Goal: Task Accomplishment & Management: Manage account settings

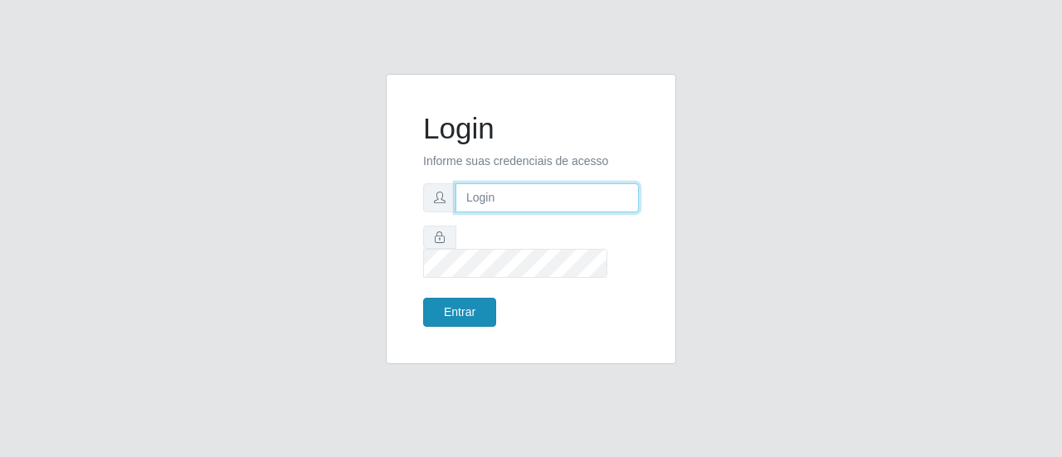
type input "[EMAIL_ADDRESS][DOMAIN_NAME]"
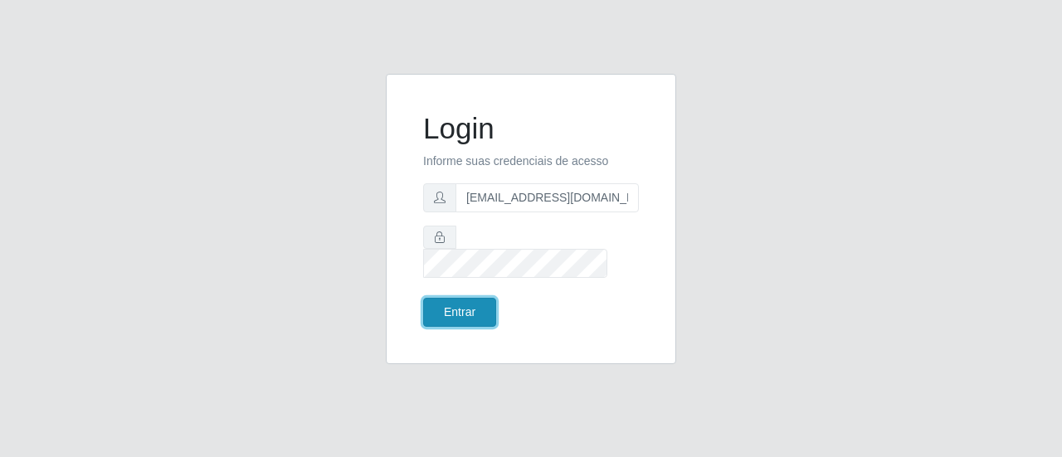
click at [479, 299] on button "Entrar" at bounding box center [459, 312] width 73 height 29
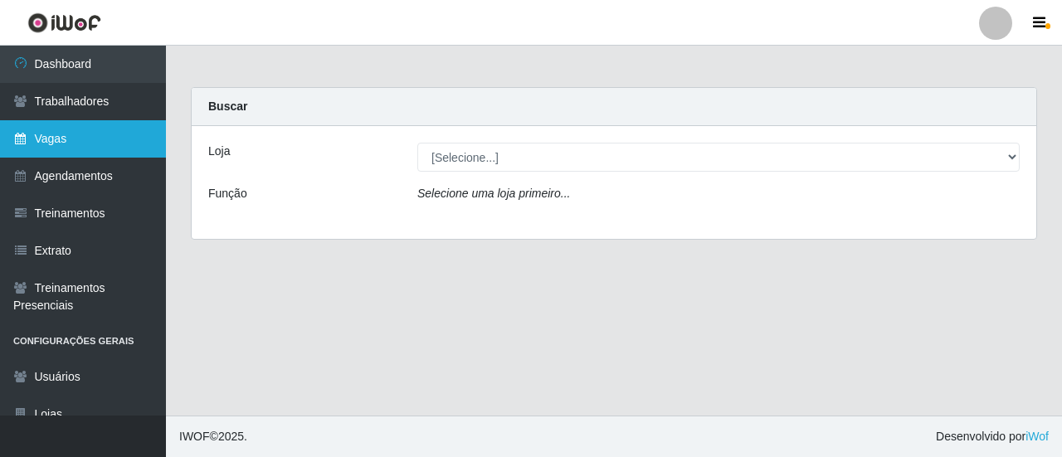
click at [86, 136] on link "Vagas" at bounding box center [83, 138] width 166 height 37
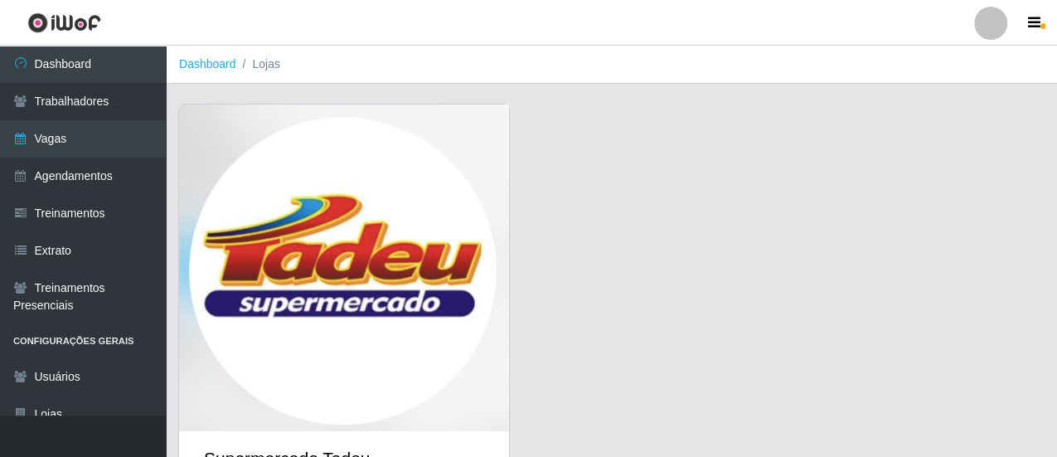
click at [385, 109] on img at bounding box center [344, 268] width 330 height 327
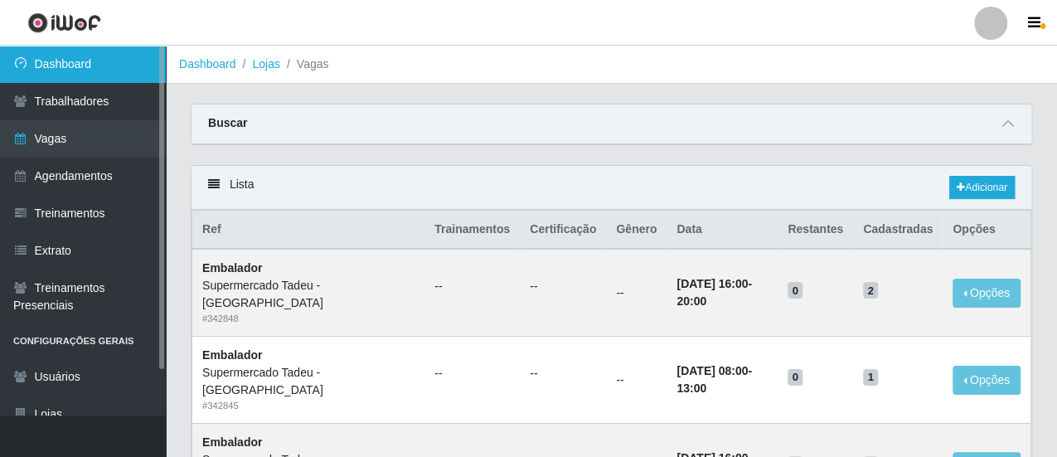
click at [81, 57] on link "Dashboard" at bounding box center [83, 64] width 166 height 37
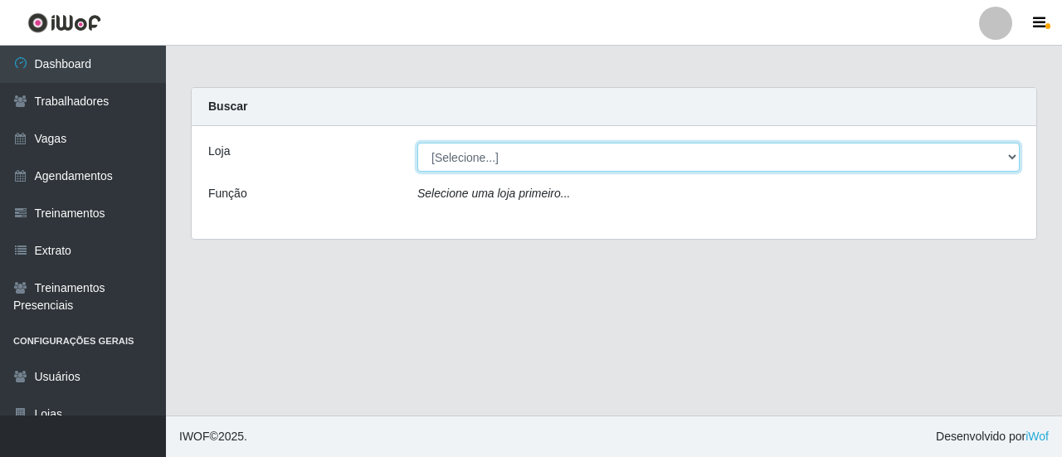
click at [469, 163] on select "[Selecione...] Supermercado Tadeu - [GEOGRAPHIC_DATA]" at bounding box center [718, 157] width 602 height 29
select select "195"
click at [417, 143] on select "[Selecione...] Supermercado Tadeu - [GEOGRAPHIC_DATA]" at bounding box center [718, 157] width 602 height 29
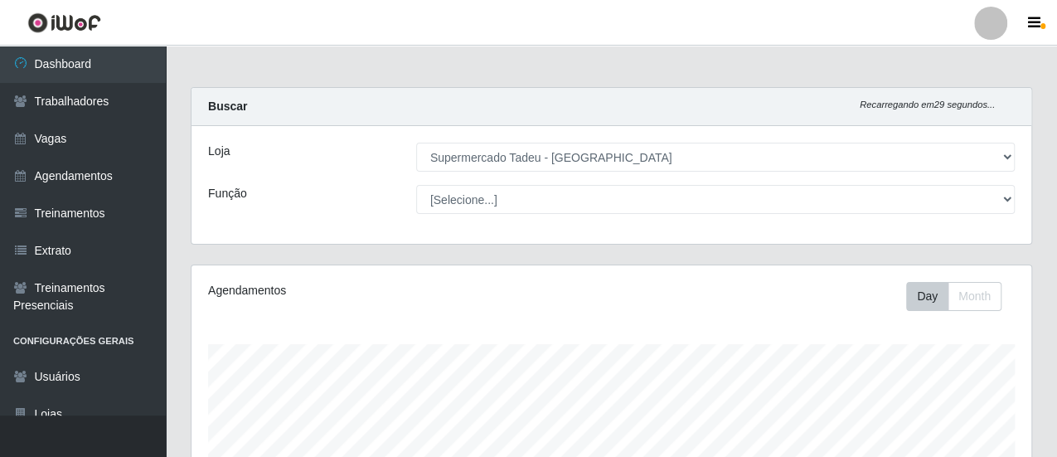
scroll to position [343, 840]
drag, startPoint x: 353, startPoint y: 188, endPoint x: 411, endPoint y: 199, distance: 59.1
click at [355, 188] on div "Função" at bounding box center [300, 199] width 208 height 29
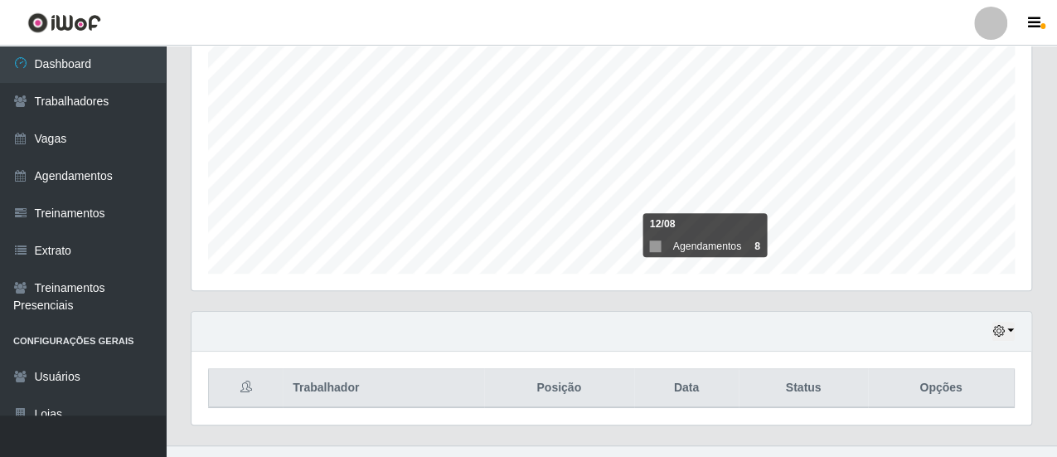
scroll to position [345, 0]
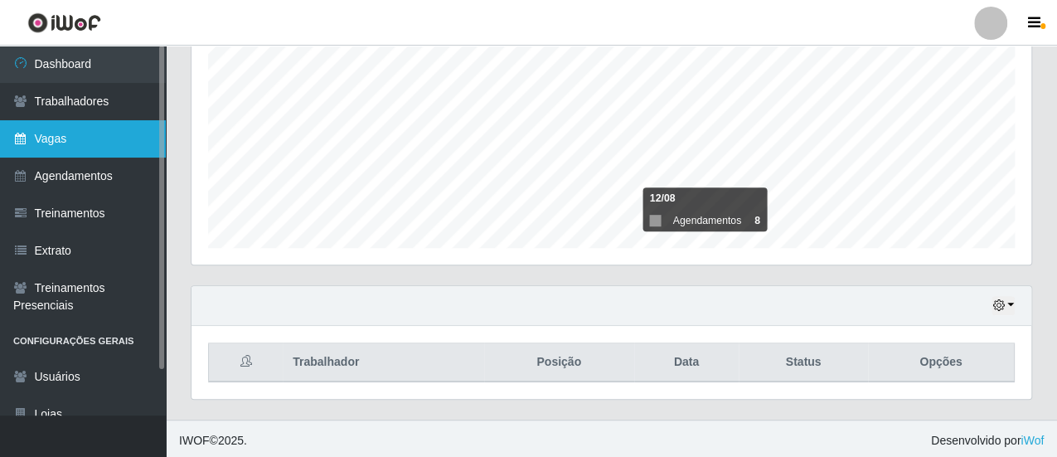
click at [93, 148] on link "Vagas" at bounding box center [83, 138] width 166 height 37
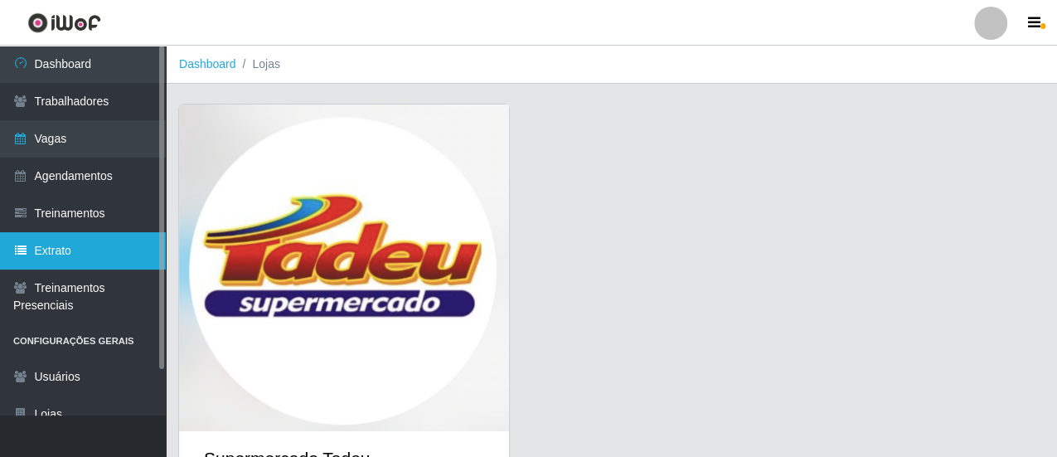
click at [70, 247] on link "Extrato" at bounding box center [83, 250] width 166 height 37
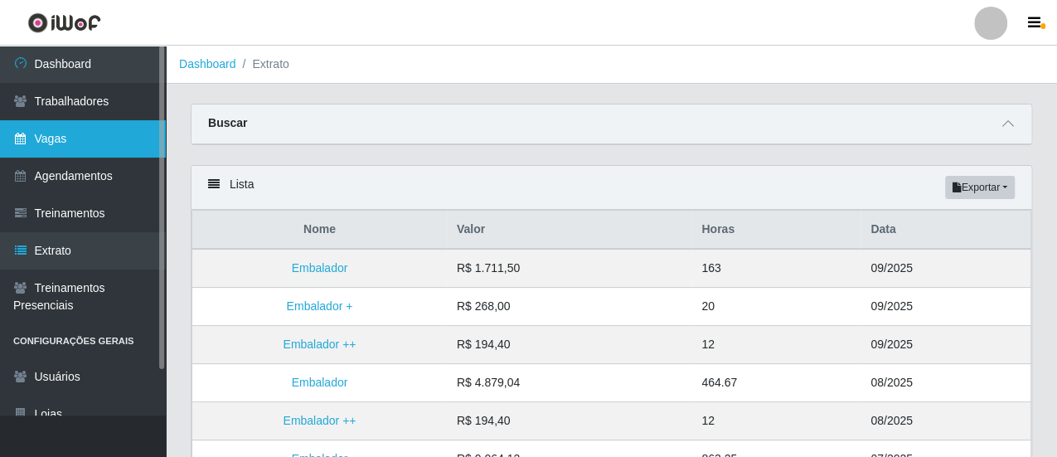
click at [70, 137] on link "Vagas" at bounding box center [83, 138] width 166 height 37
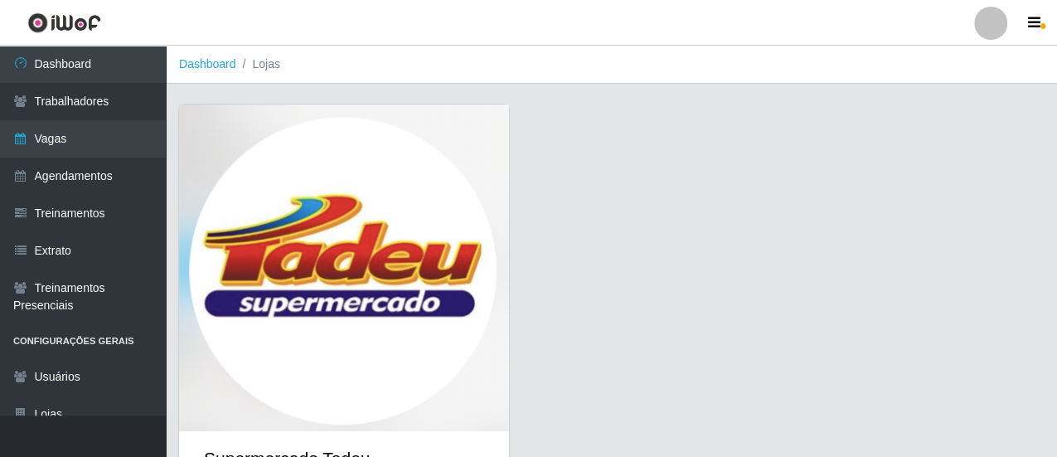
click at [269, 192] on img at bounding box center [344, 268] width 330 height 327
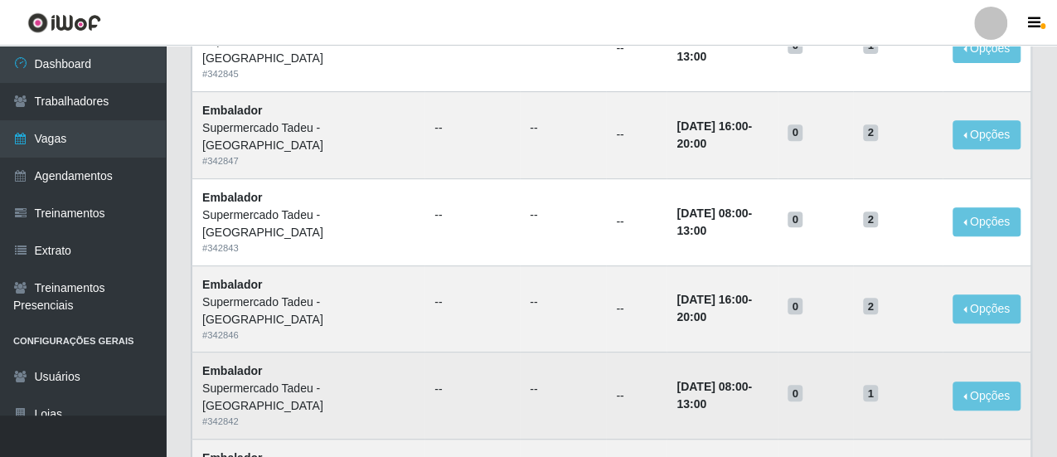
scroll to position [249, 0]
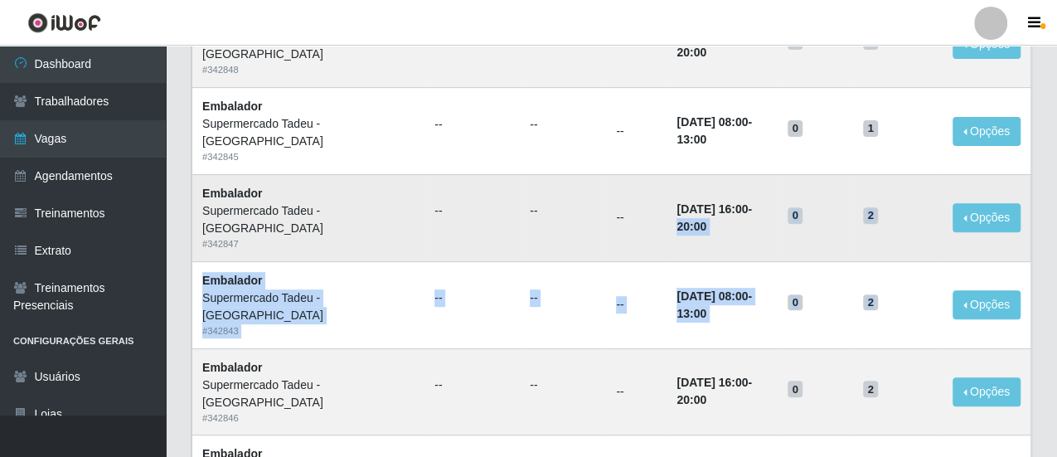
drag, startPoint x: 899, startPoint y: 308, endPoint x: 664, endPoint y: 203, distance: 257.7
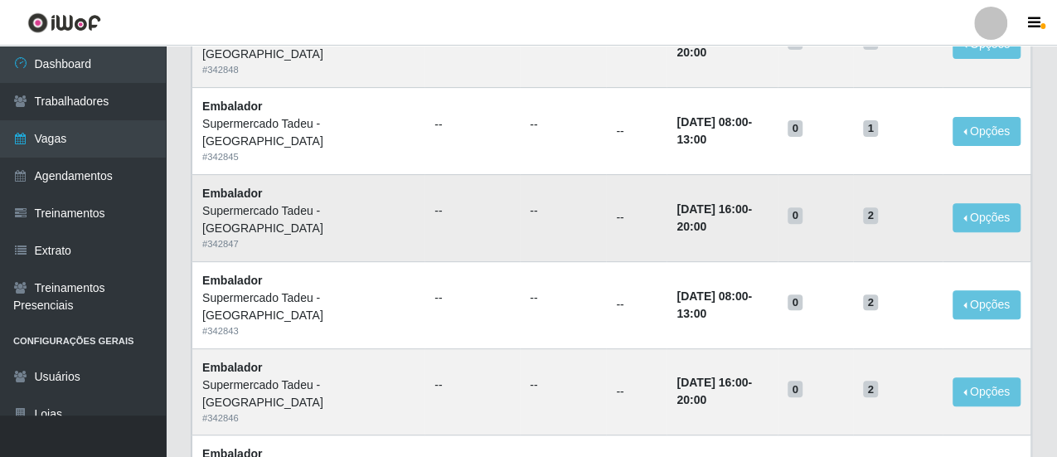
click at [677, 203] on time "[DATE] 16:00" at bounding box center [712, 208] width 71 height 13
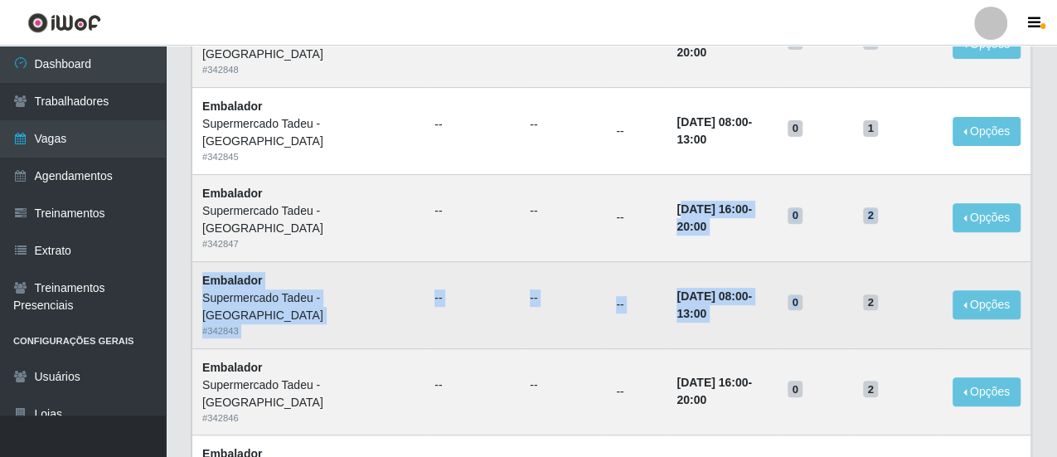
drag, startPoint x: 648, startPoint y: 209, endPoint x: 844, endPoint y: 280, distance: 208.3
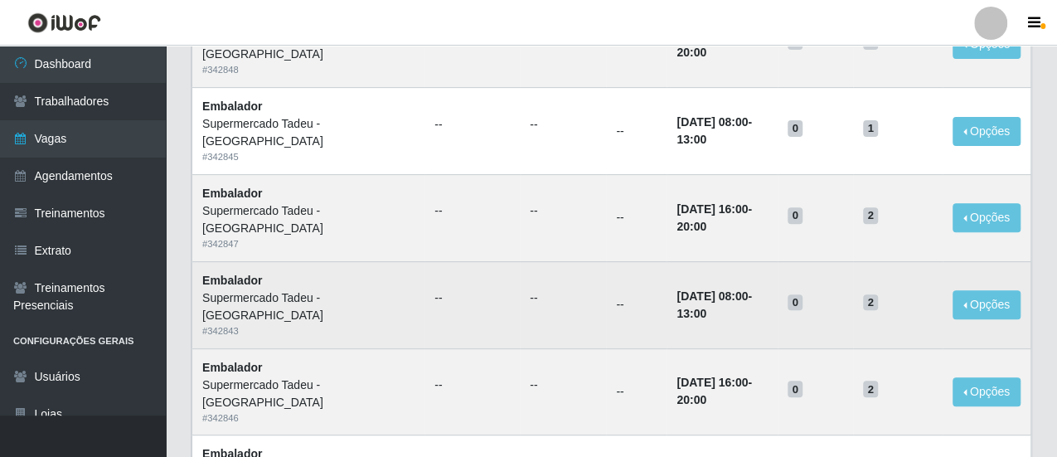
click at [850, 298] on td "0" at bounding box center [815, 304] width 75 height 87
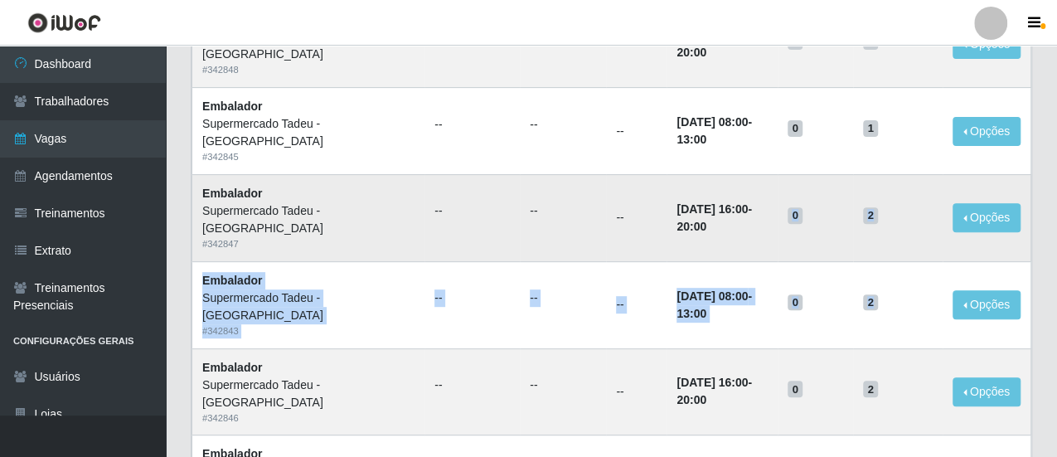
drag, startPoint x: 831, startPoint y: 285, endPoint x: 659, endPoint y: 215, distance: 185.6
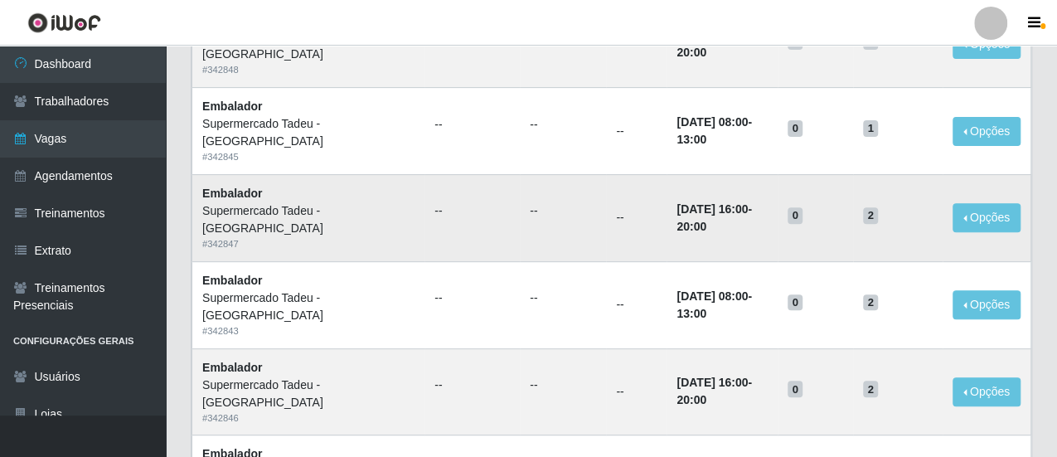
click at [667, 214] on td "[DATE] 16:00 - 20:00" at bounding box center [722, 217] width 111 height 87
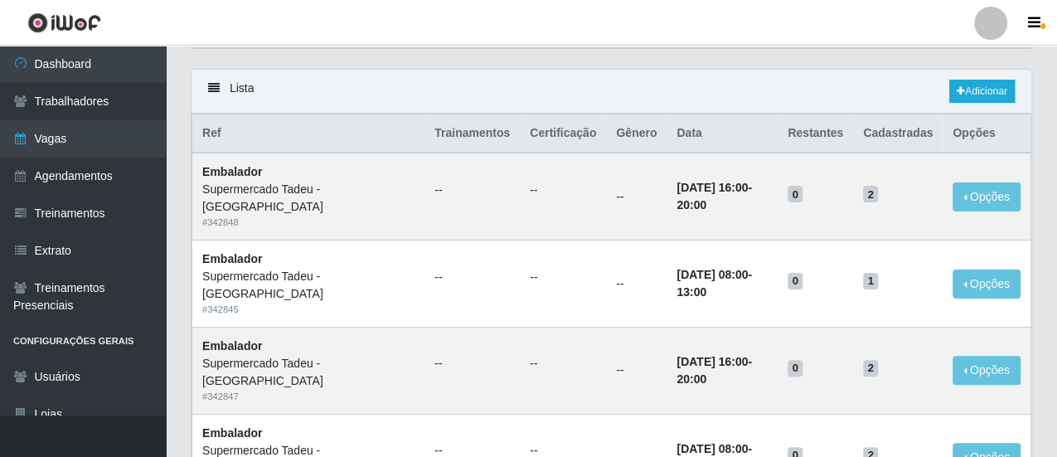
scroll to position [0, 0]
